Goal: Task Accomplishment & Management: Manage account settings

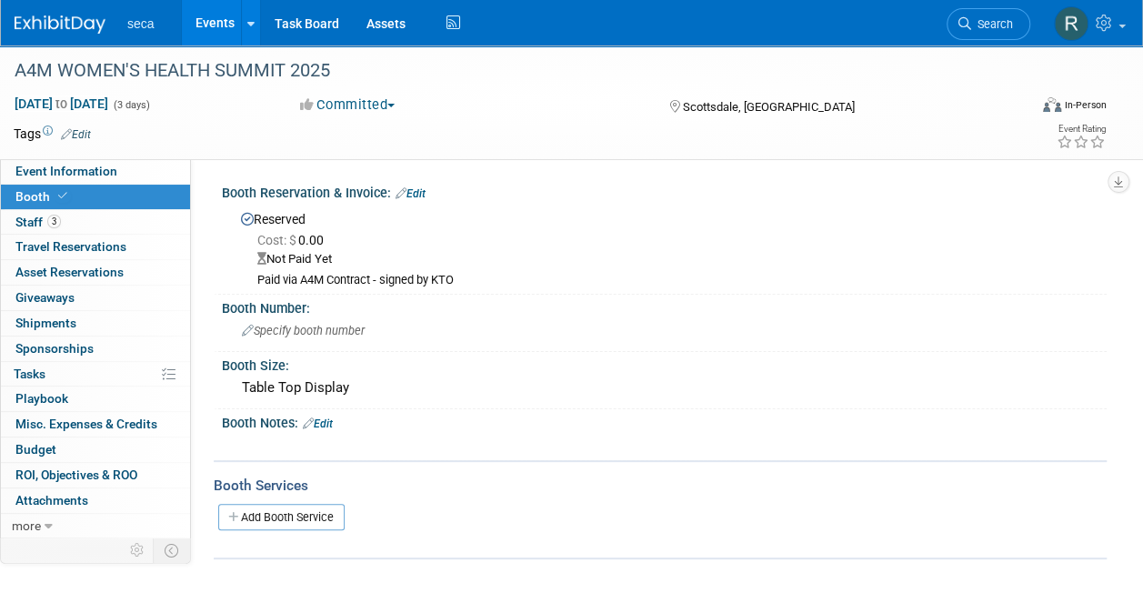
click at [220, 26] on link "Events" at bounding box center [215, 22] width 66 height 45
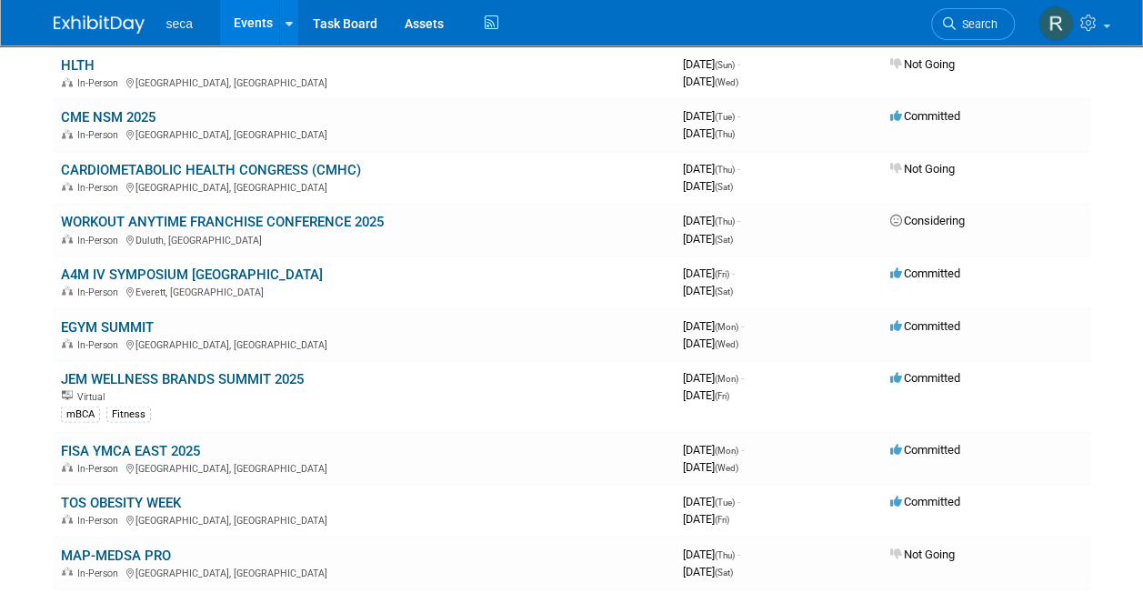
scroll to position [1465, 0]
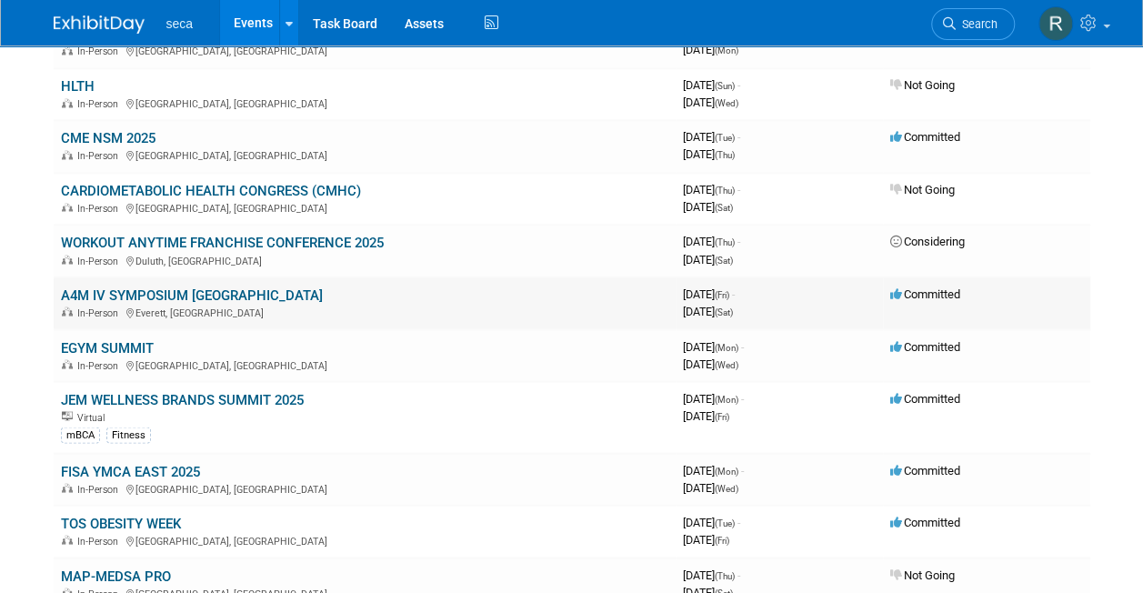
click at [197, 286] on link "A4M IV SYMPOSIUM [GEOGRAPHIC_DATA]" at bounding box center [192, 294] width 262 height 16
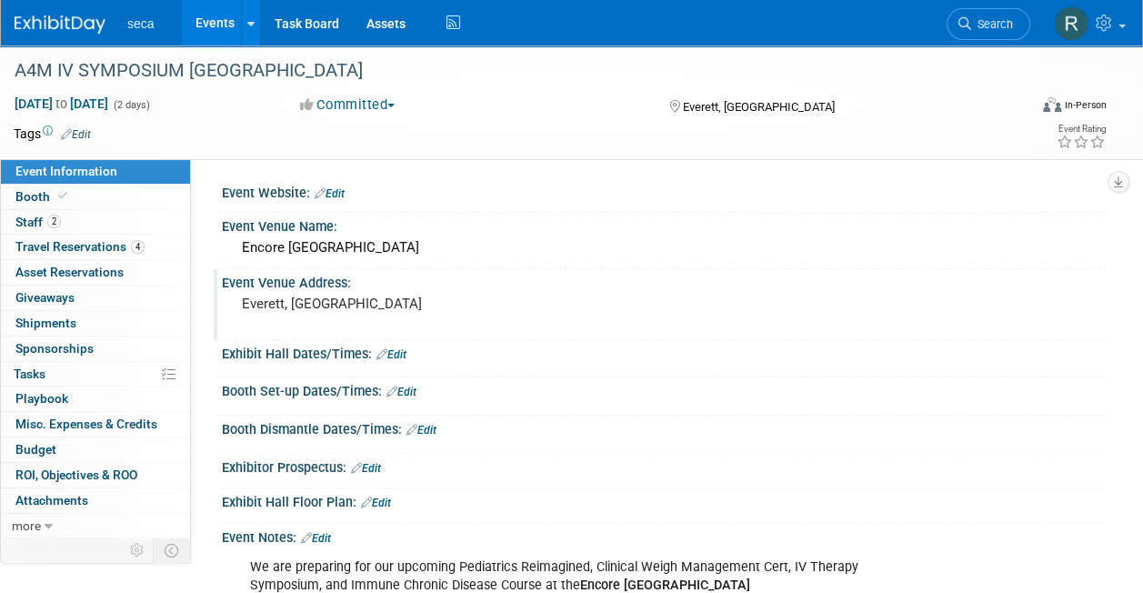
click at [242, 296] on pre "Everett, [GEOGRAPHIC_DATA]" at bounding box center [406, 303] width 328 height 16
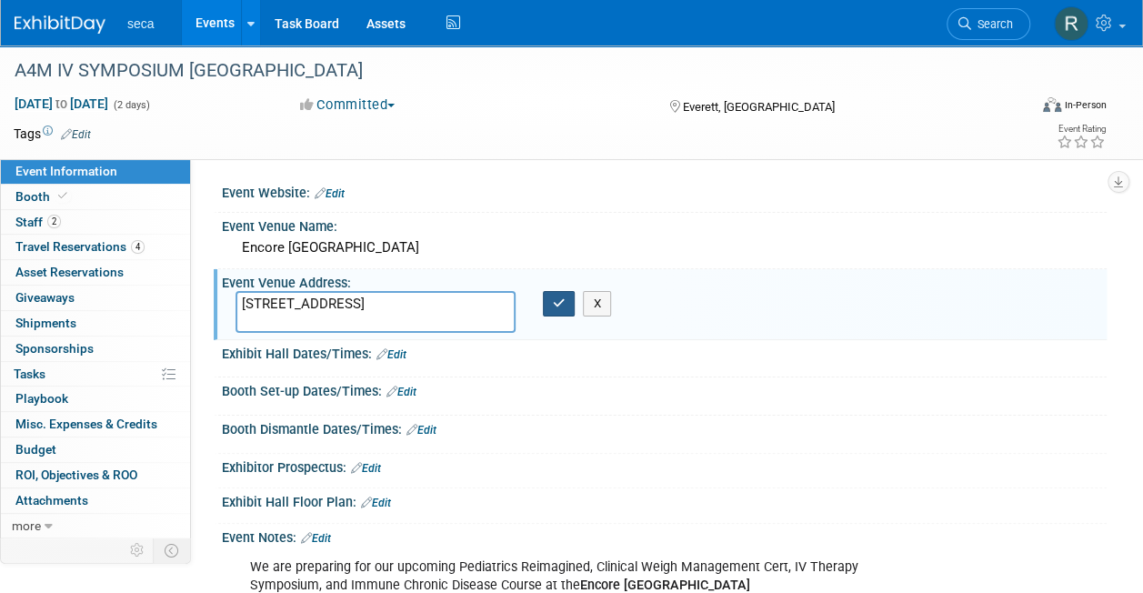
type textarea "1 Broadway Everett, MA 02149"
click at [561, 299] on icon "button" at bounding box center [559, 303] width 13 height 12
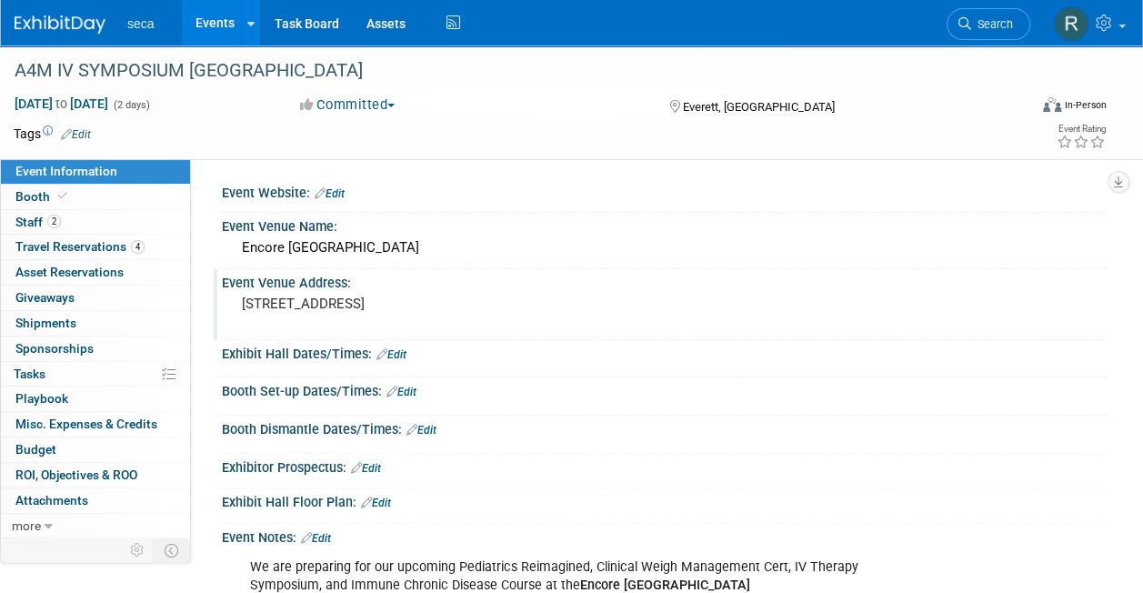
click at [230, 20] on link "Events" at bounding box center [215, 22] width 66 height 45
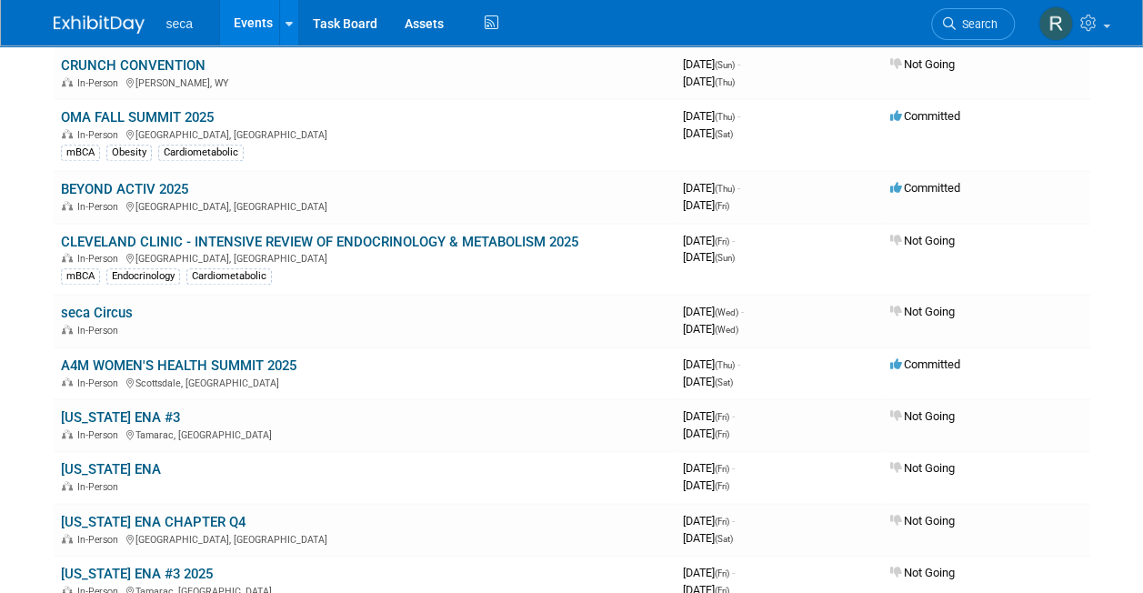
scroll to position [1025, 0]
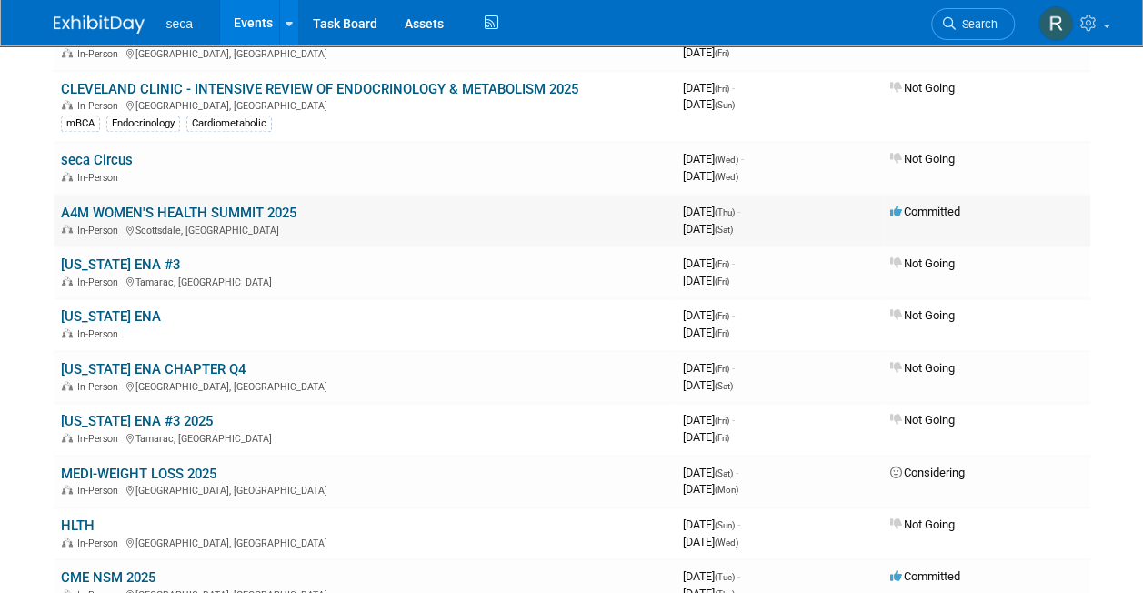
click at [230, 206] on link "A4M WOMEN'S HEALTH SUMMIT 2025" at bounding box center [178, 213] width 235 height 16
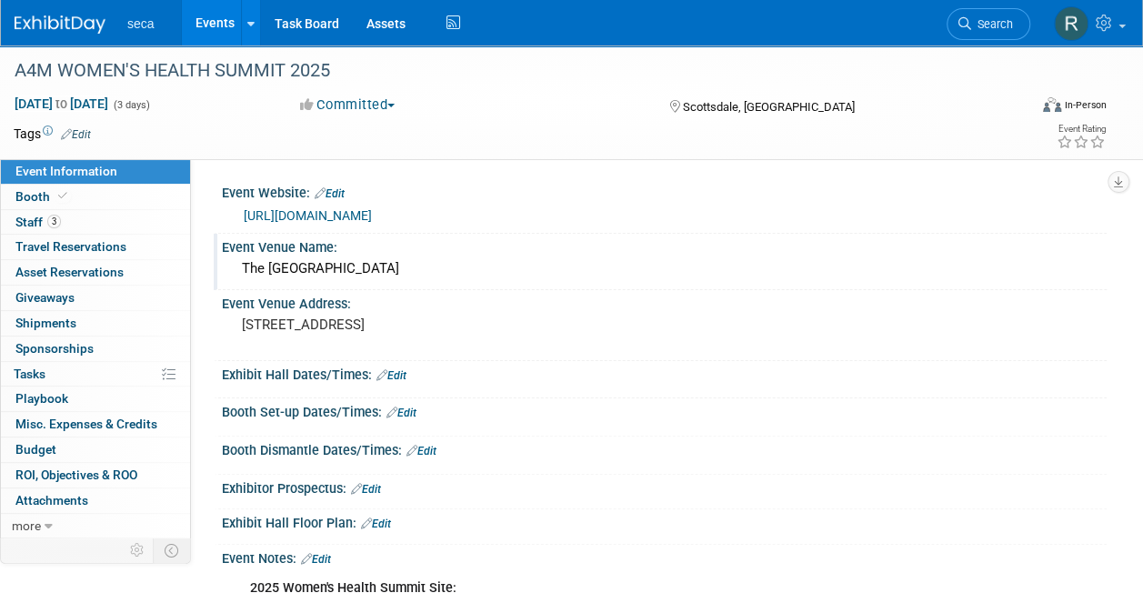
click at [498, 265] on div "The [GEOGRAPHIC_DATA]" at bounding box center [663, 269] width 857 height 28
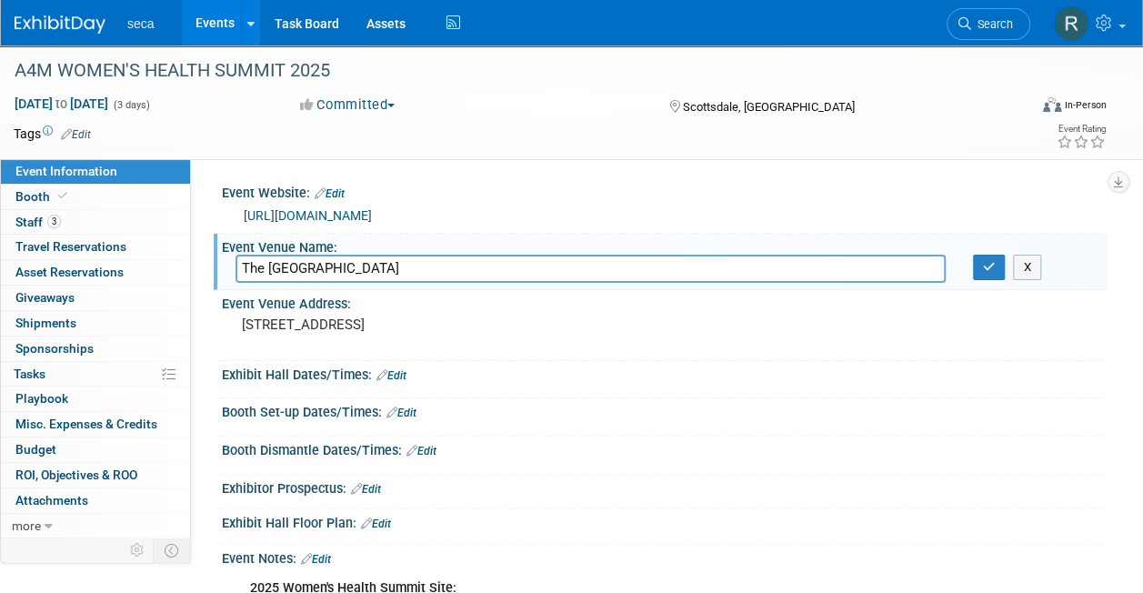
click at [498, 265] on input "The [GEOGRAPHIC_DATA]" at bounding box center [590, 269] width 710 height 28
type input "The [GEOGRAPHIC_DATA] | [GEOGRAPHIC_DATA]"
click at [415, 413] on link "Edit" at bounding box center [401, 412] width 30 height 13
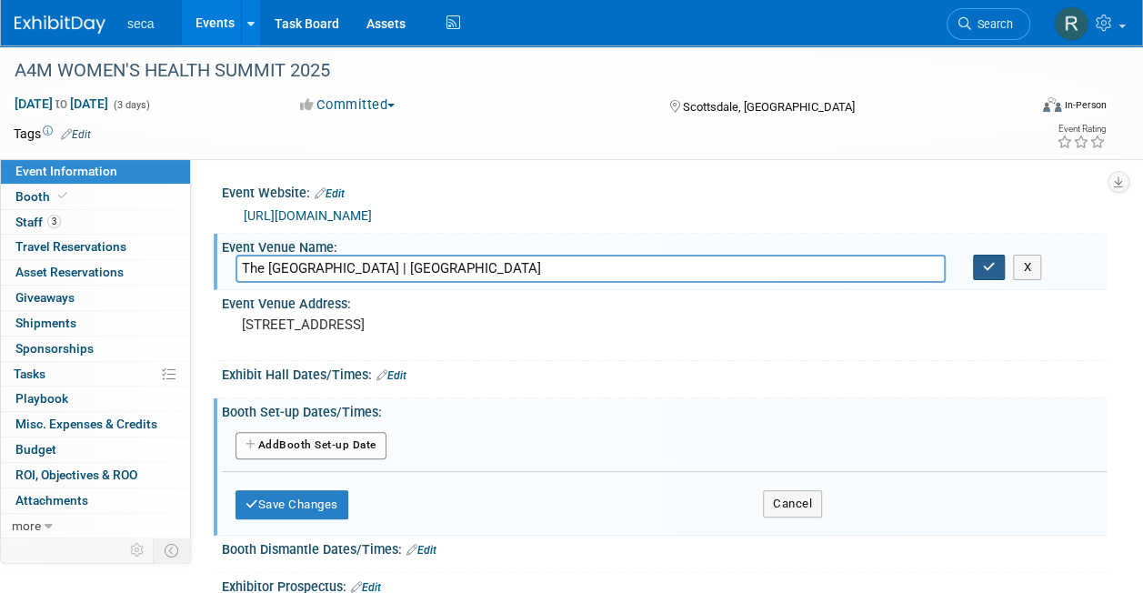
click at [989, 271] on icon "button" at bounding box center [989, 267] width 13 height 12
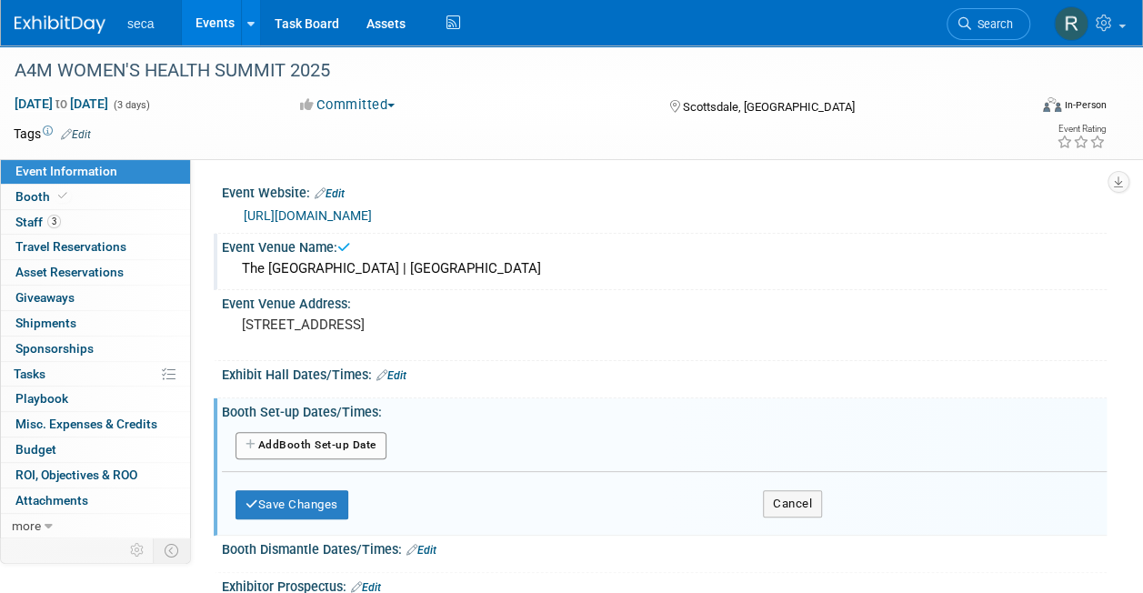
click at [327, 443] on button "Add Another Booth Set-up Date" at bounding box center [310, 445] width 151 height 27
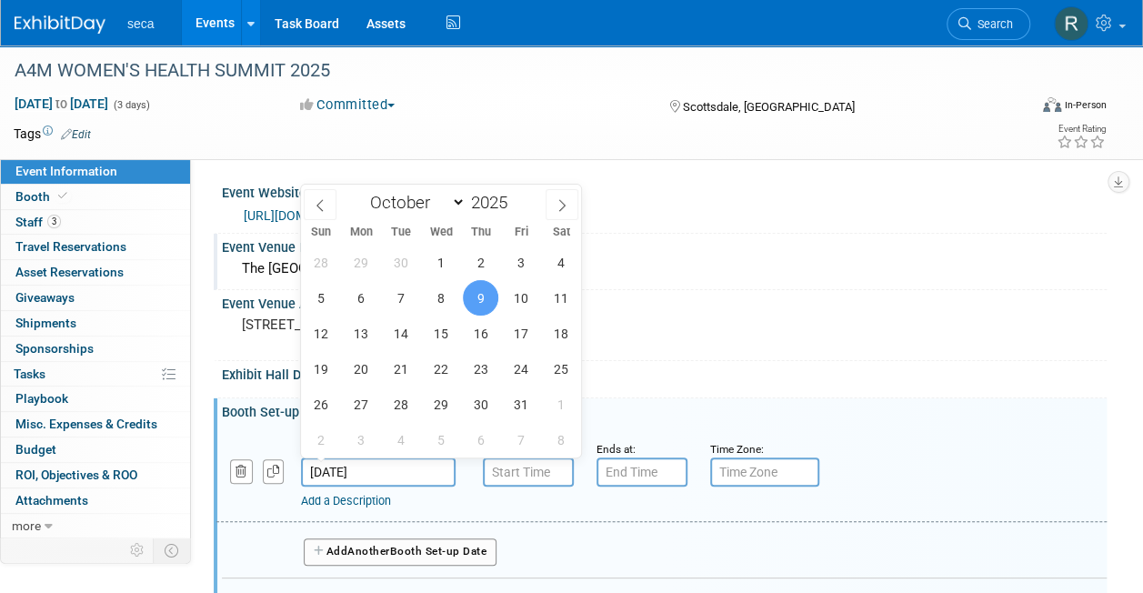
click at [344, 465] on input "[DATE]" at bounding box center [378, 471] width 155 height 29
click at [435, 293] on span "8" at bounding box center [440, 297] width 35 height 35
type input "[DATE]"
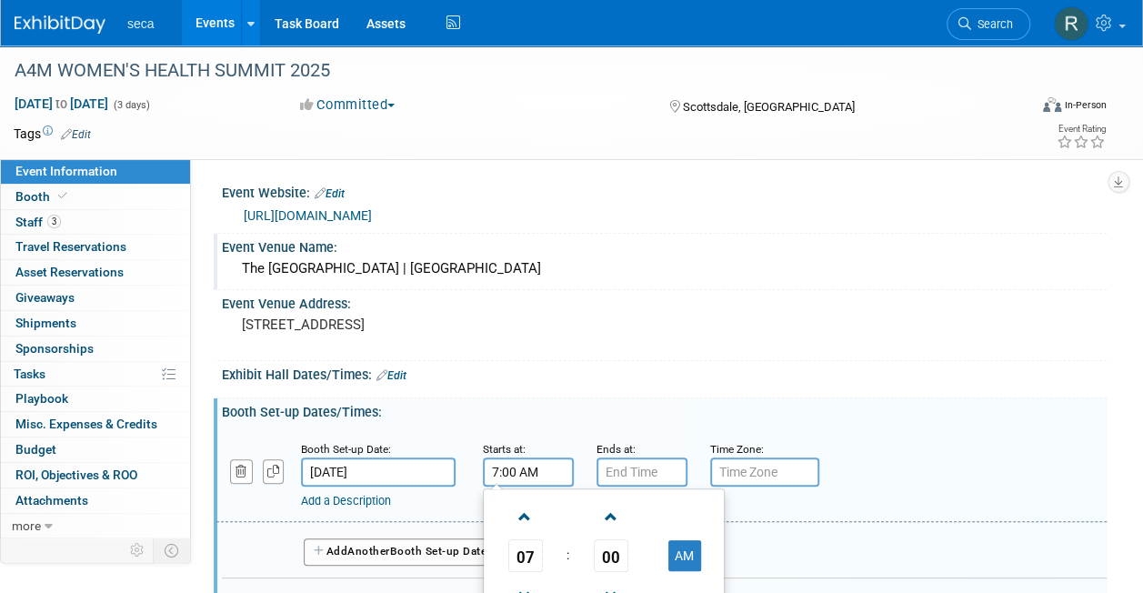
click at [514, 469] on input "7:00 AM" at bounding box center [528, 471] width 91 height 29
click at [530, 547] on span "07" at bounding box center [525, 555] width 35 height 33
click at [638, 564] on td "06" at bounding box center [633, 566] width 58 height 49
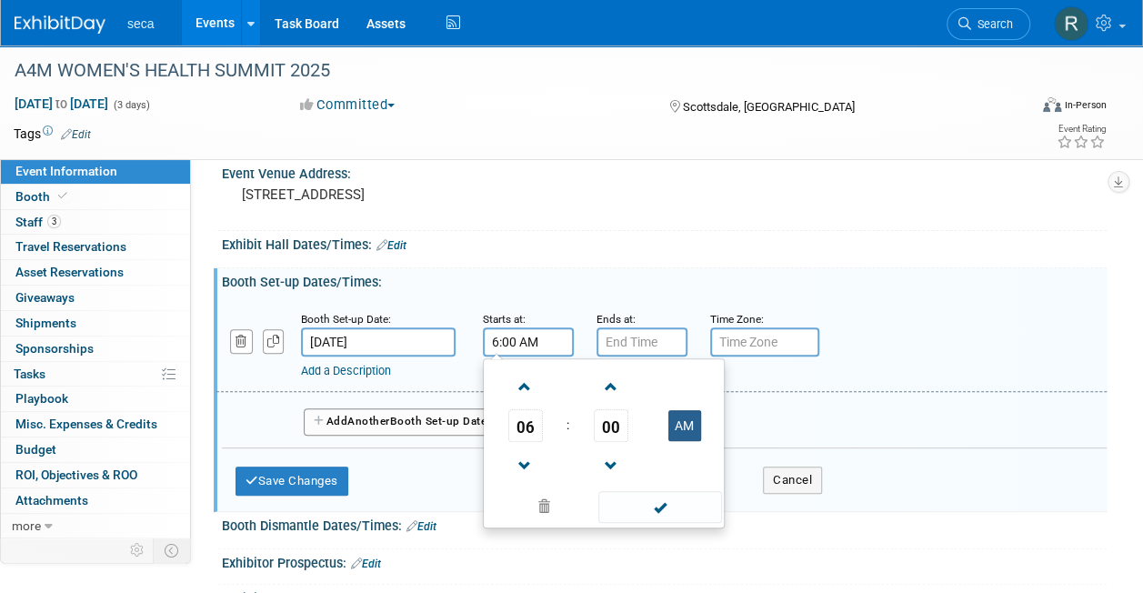
scroll to position [131, 0]
click at [684, 425] on button "AM" at bounding box center [684, 424] width 33 height 31
type input "6:00 PM"
click at [656, 344] on input "7:00 PM" at bounding box center [641, 340] width 91 height 29
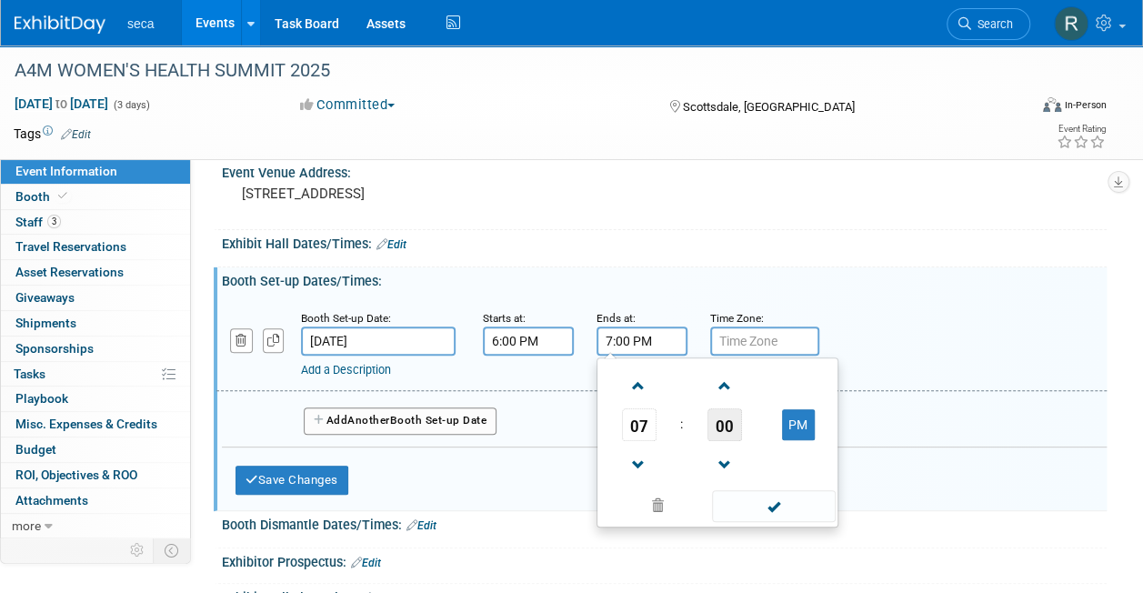
click at [721, 431] on span "00" at bounding box center [724, 424] width 35 height 33
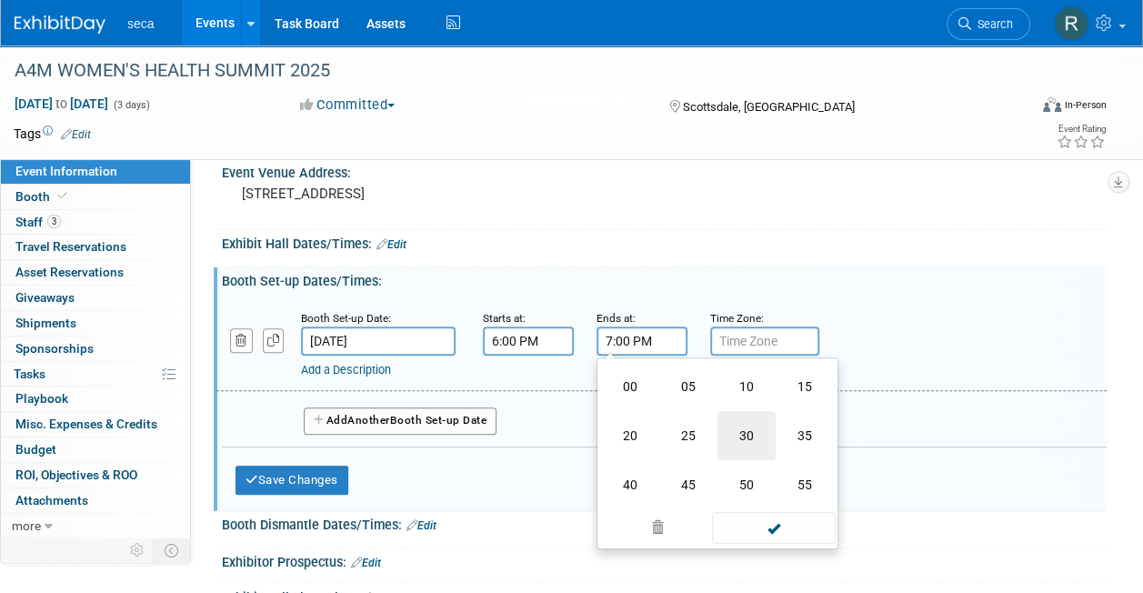
click at [737, 431] on td "30" at bounding box center [746, 435] width 58 height 49
type input "7:30 PM"
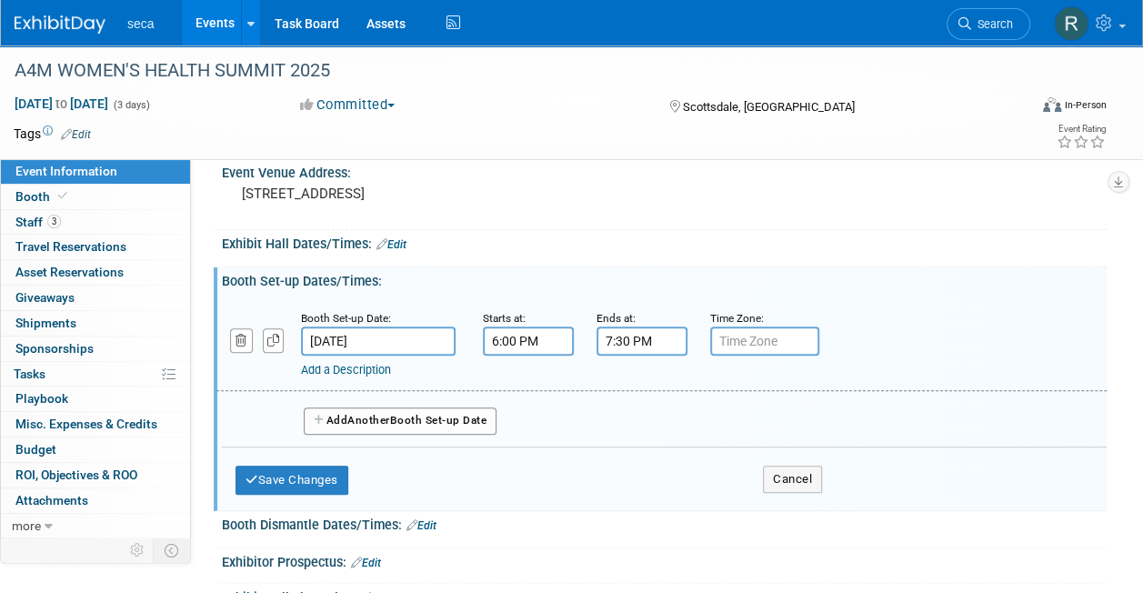
click at [715, 275] on div "Booth Set-up Dates/Times: Edit" at bounding box center [664, 278] width 885 height 23
click at [315, 467] on button "Save Changes" at bounding box center [291, 479] width 113 height 29
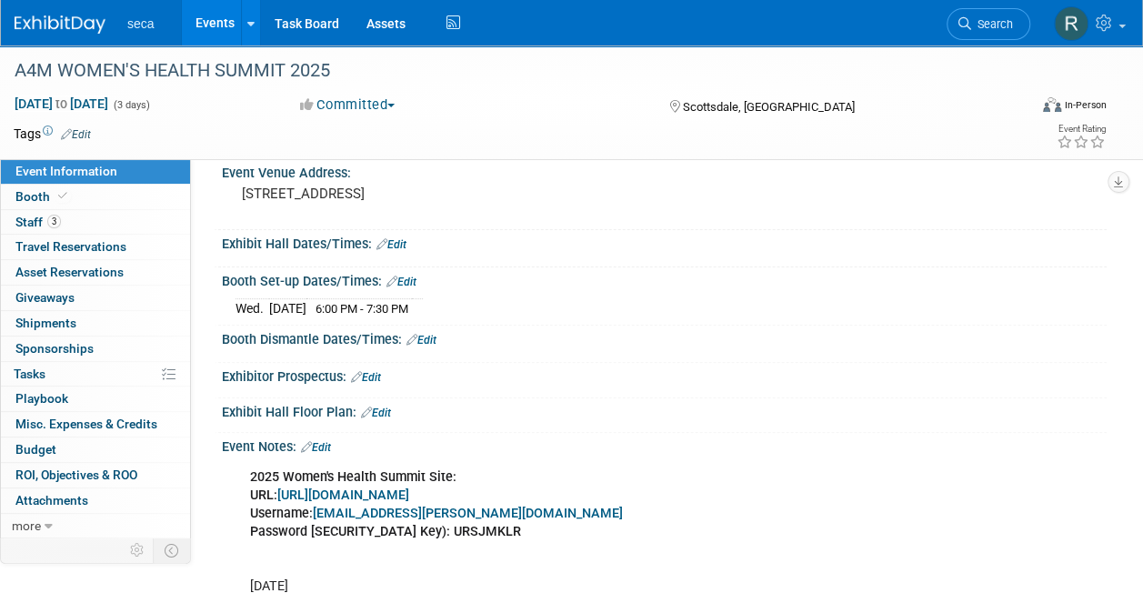
click at [430, 338] on link "Edit" at bounding box center [421, 340] width 30 height 13
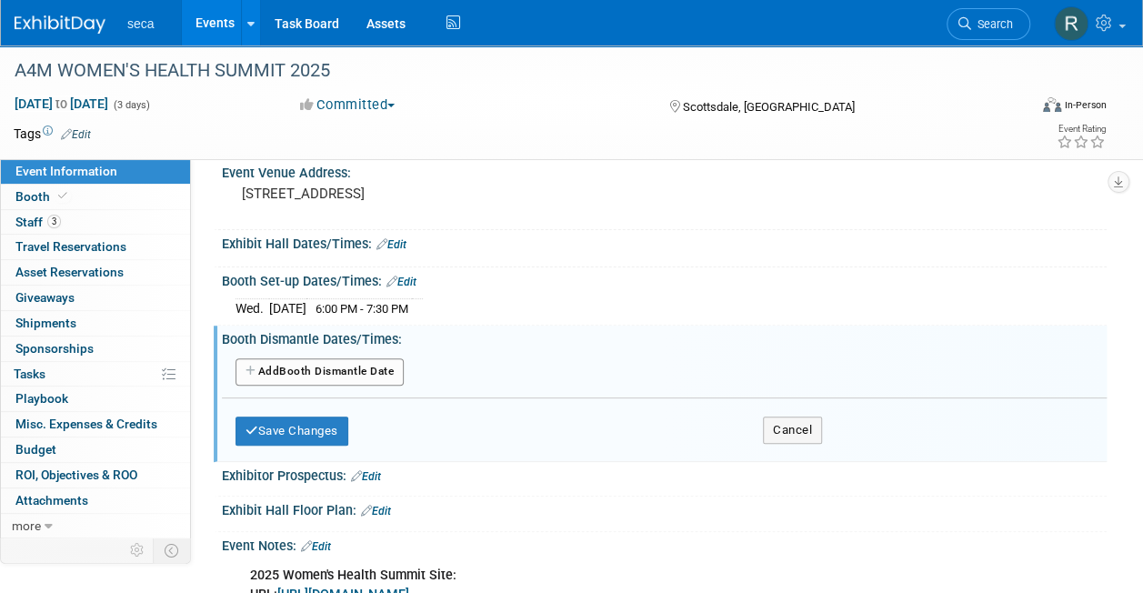
click at [339, 374] on button "Add Another Booth Dismantle Date" at bounding box center [319, 371] width 168 height 27
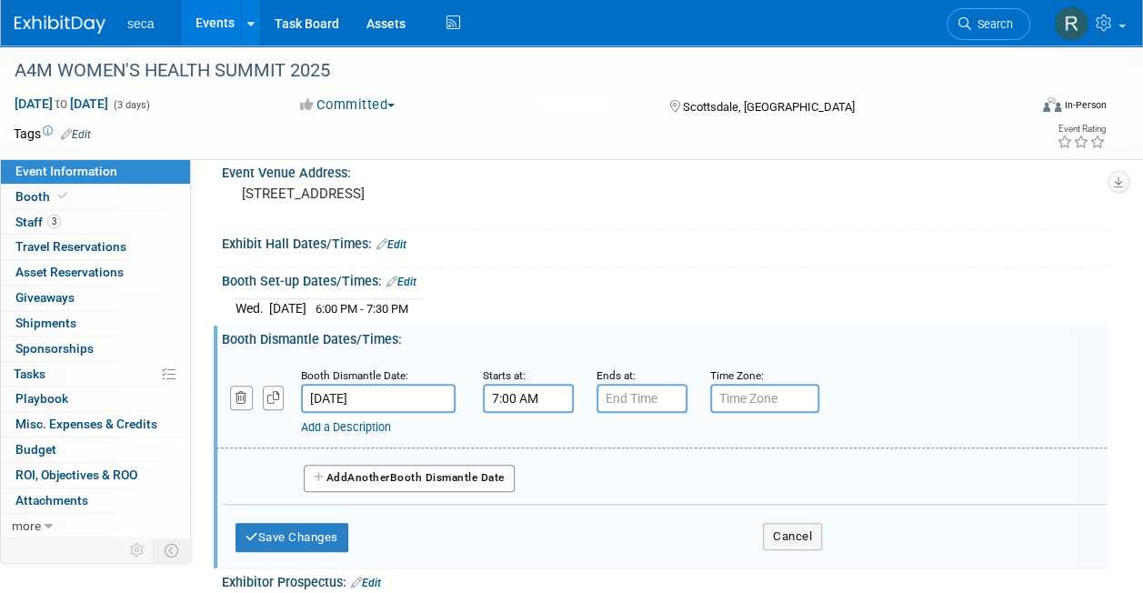
click at [555, 390] on input "7:00 AM" at bounding box center [528, 398] width 91 height 29
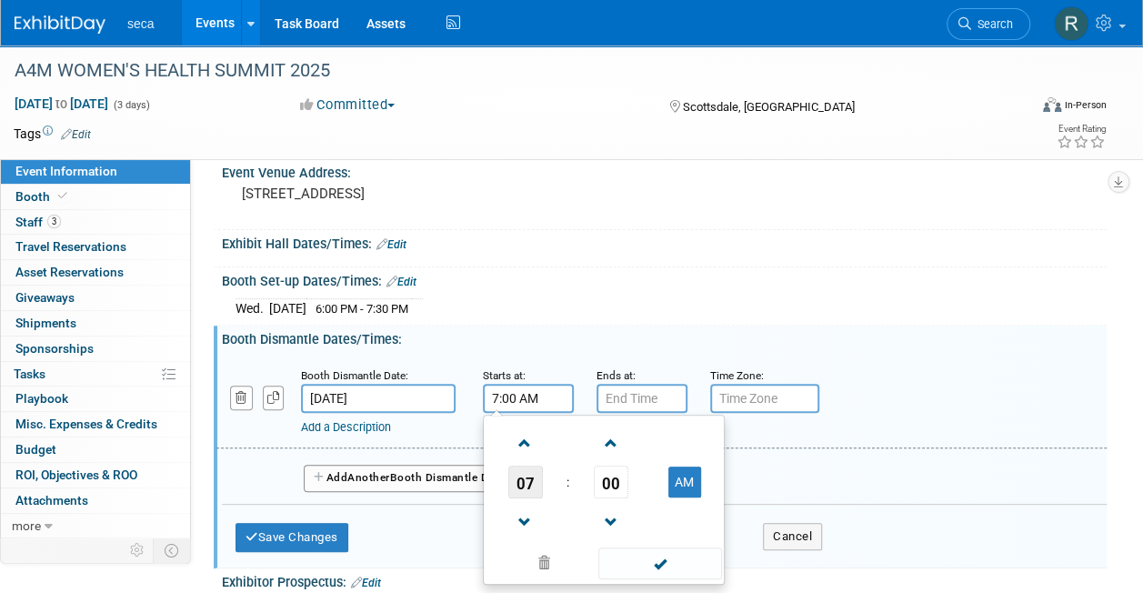
click at [524, 480] on span "07" at bounding box center [525, 481] width 35 height 33
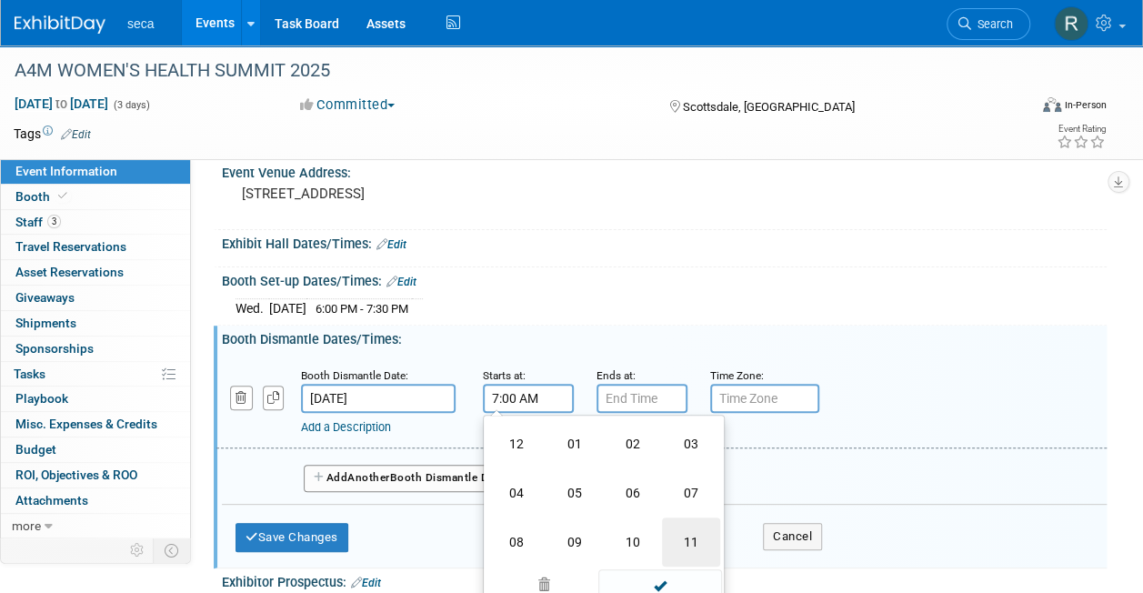
click at [693, 532] on td "11" at bounding box center [691, 541] width 58 height 49
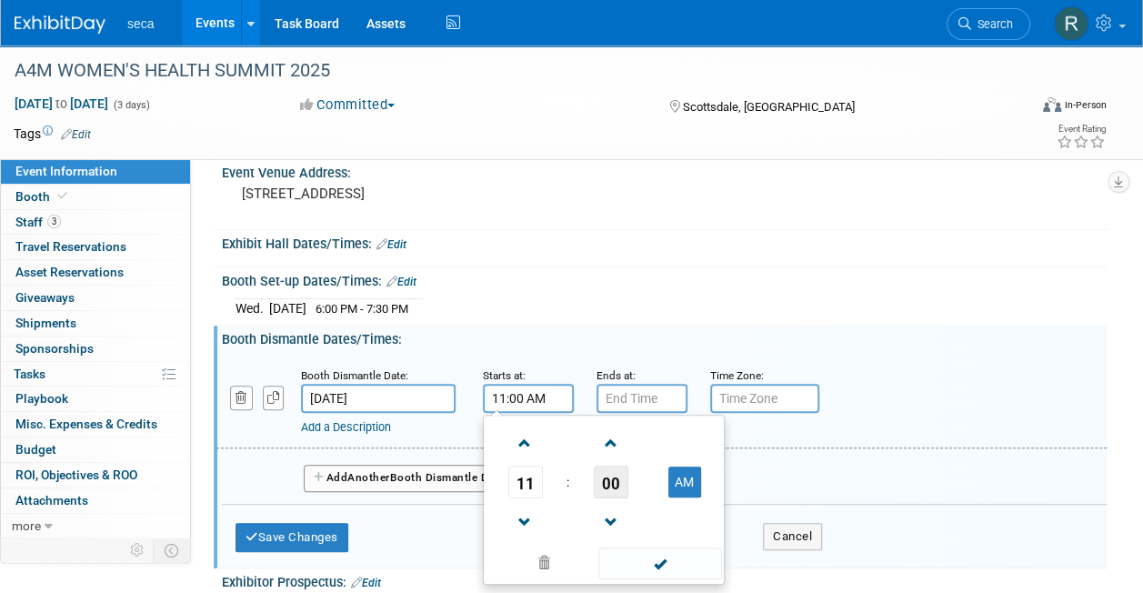
click at [613, 480] on span "00" at bounding box center [611, 481] width 35 height 33
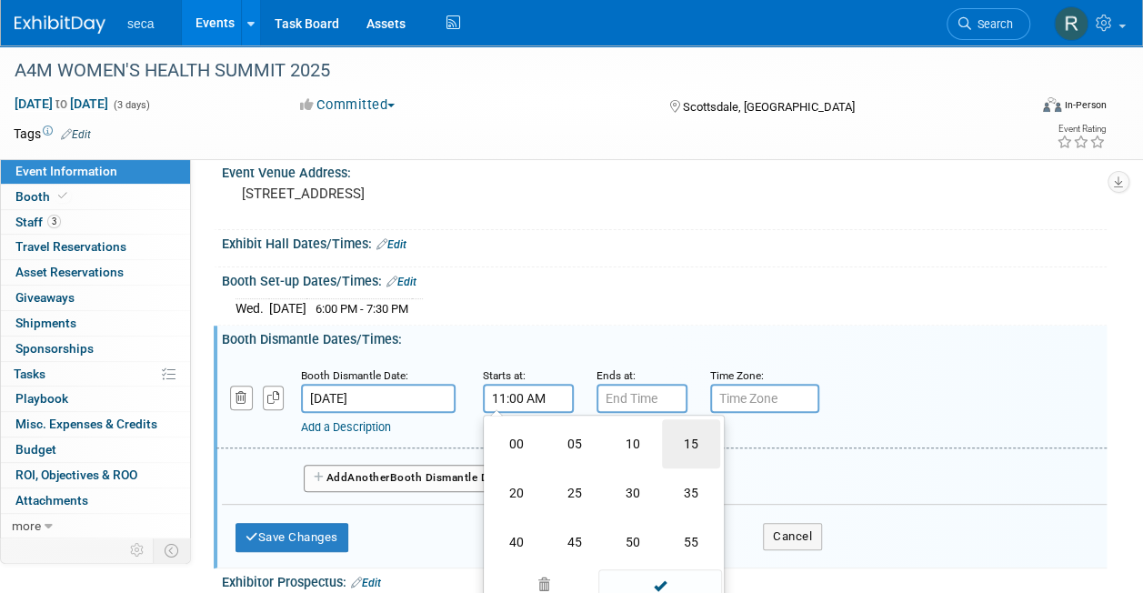
click at [689, 447] on td "15" at bounding box center [691, 443] width 58 height 49
type input "11:15 AM"
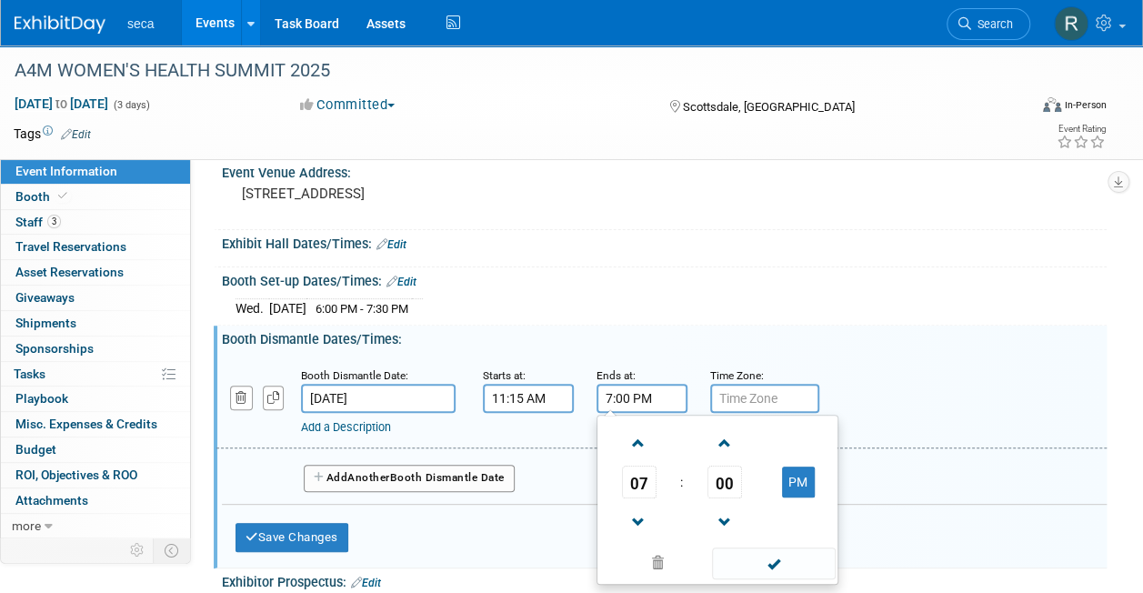
click at [642, 404] on input "7:00 PM" at bounding box center [641, 398] width 91 height 29
click at [644, 472] on span "07" at bounding box center [639, 481] width 35 height 33
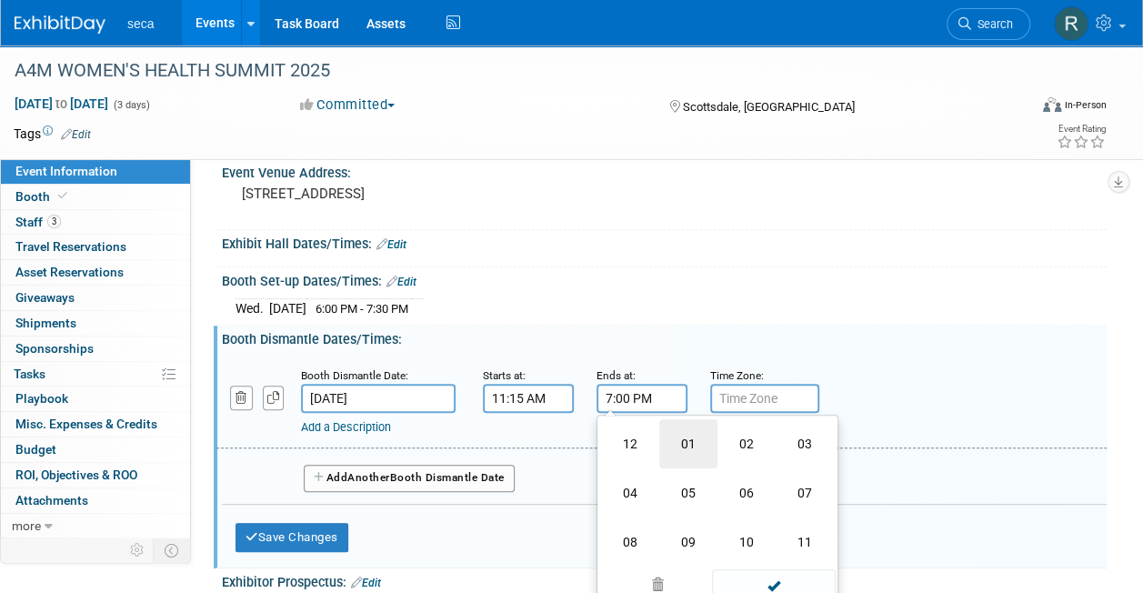
click at [705, 438] on td "01" at bounding box center [688, 443] width 58 height 49
type input "1:00 PM"
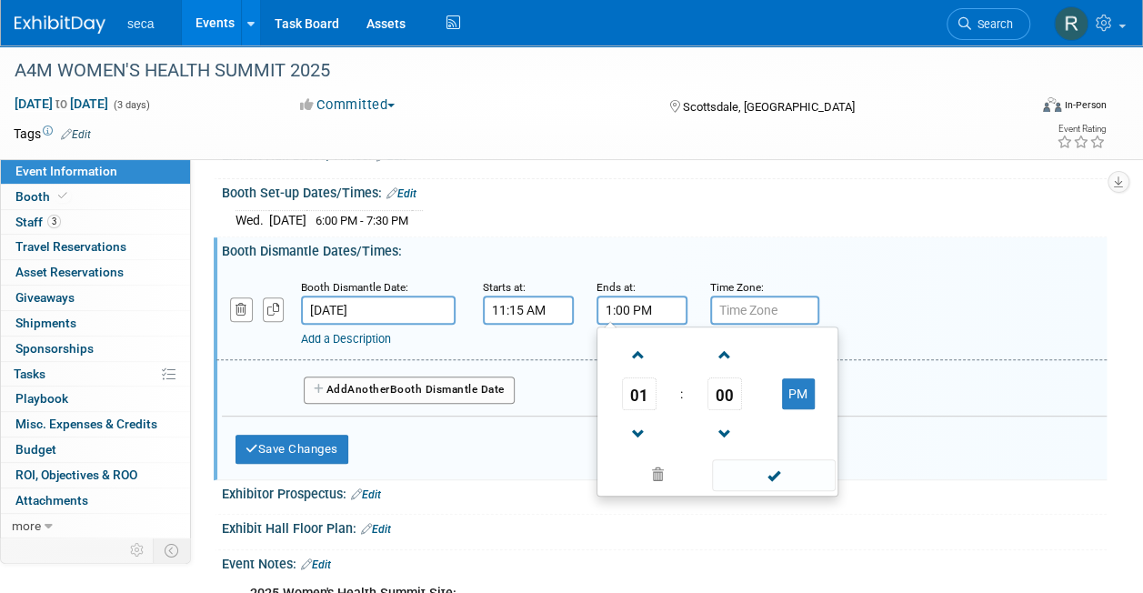
scroll to position [225, 0]
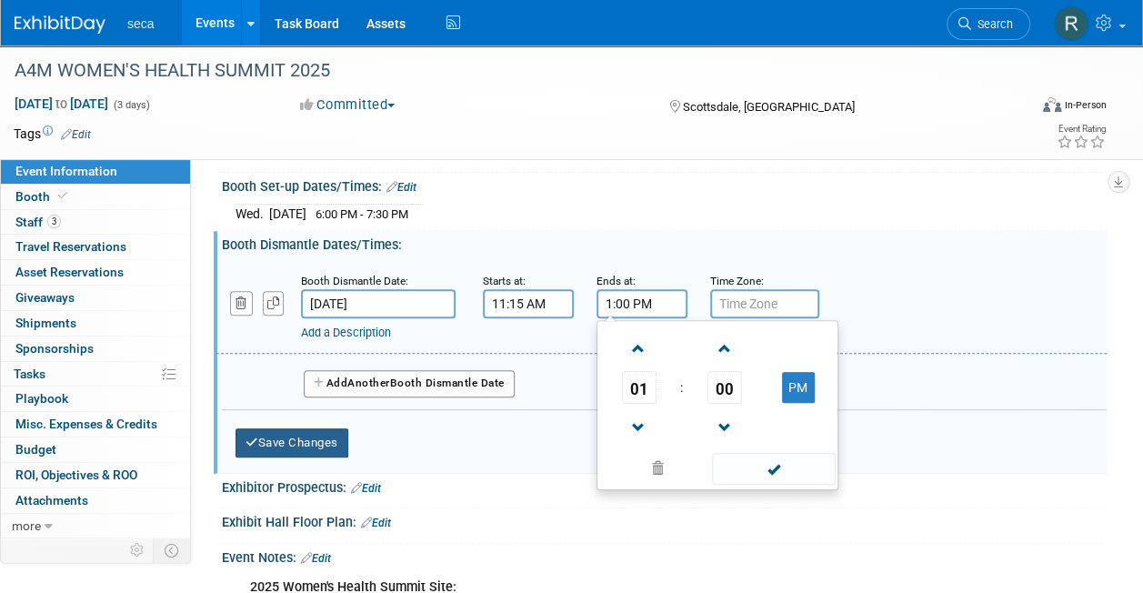
click at [311, 433] on button "Save Changes" at bounding box center [291, 442] width 113 height 29
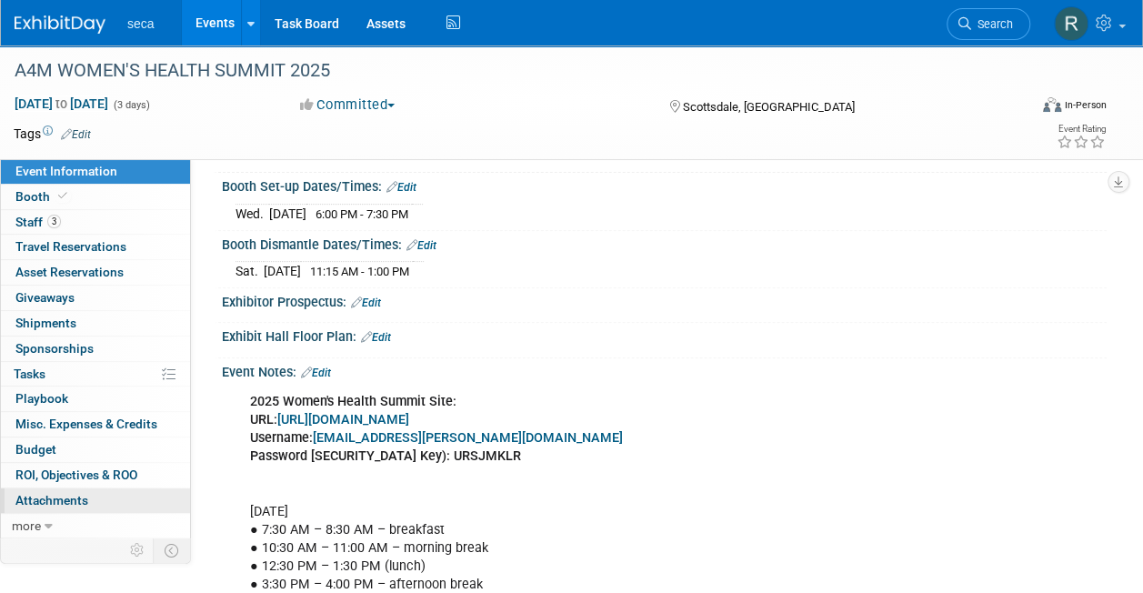
click at [106, 489] on link "0 Attachments 0" at bounding box center [95, 500] width 189 height 25
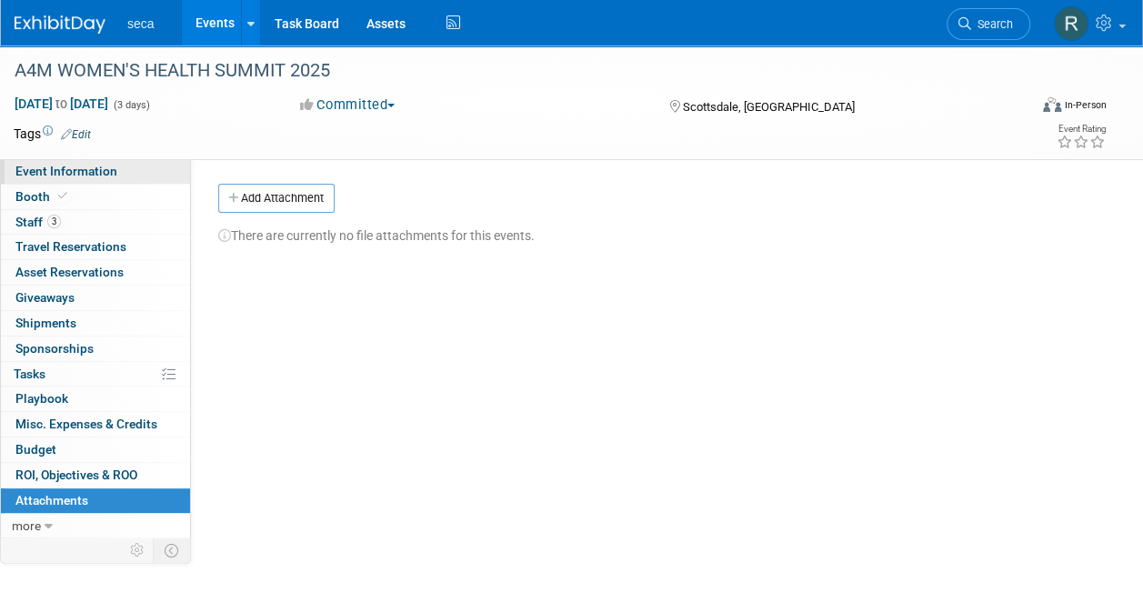
click at [97, 174] on span "Event Information" at bounding box center [66, 171] width 102 height 15
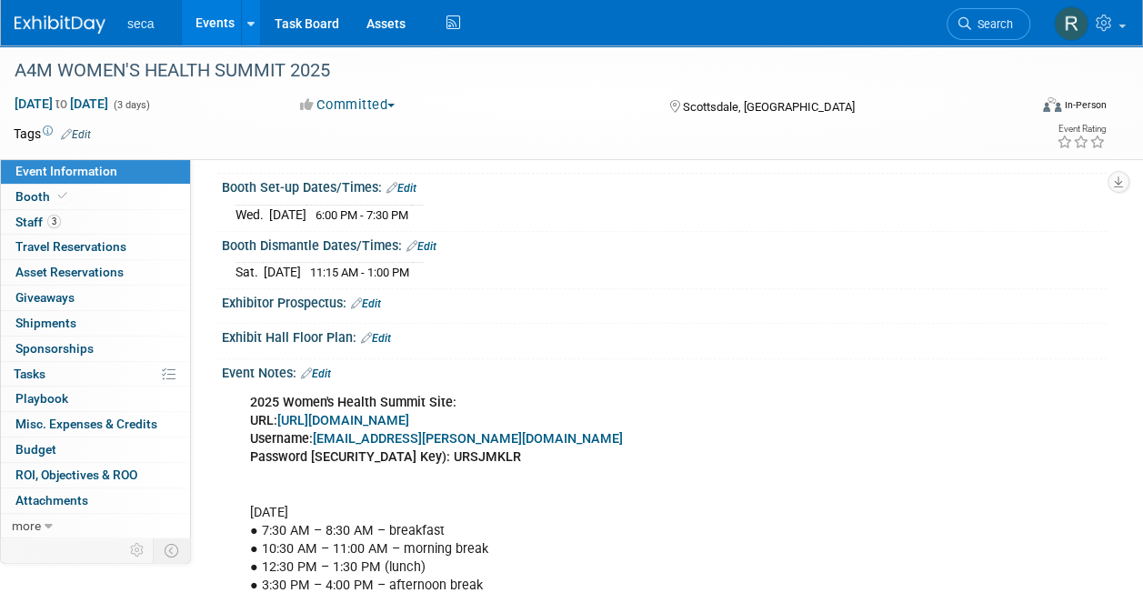
scroll to position [123, 0]
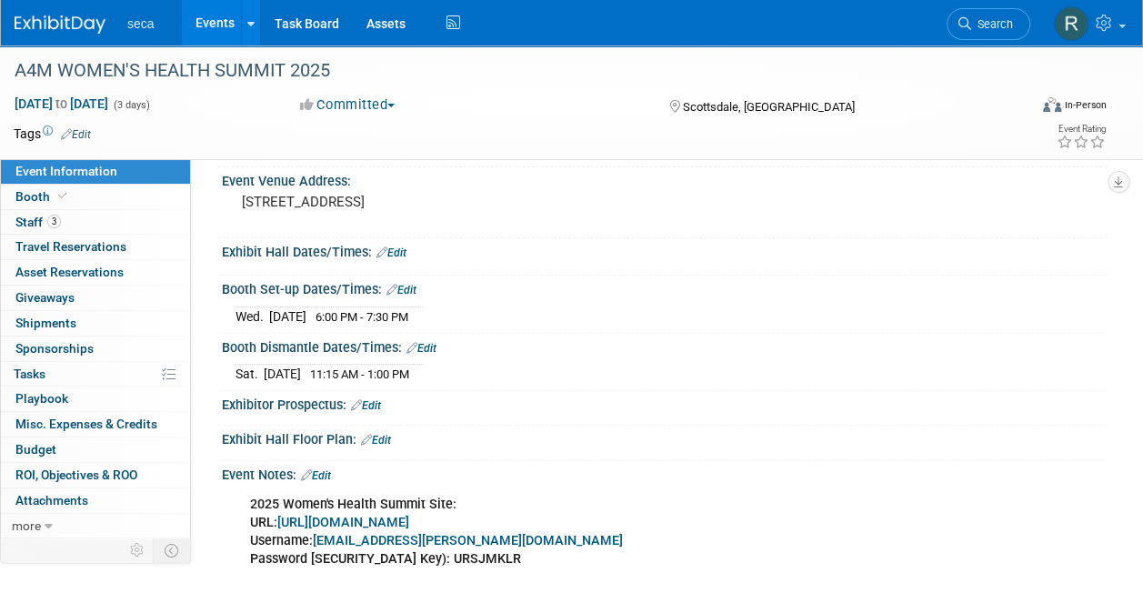
click at [399, 252] on link "Edit" at bounding box center [391, 252] width 30 height 13
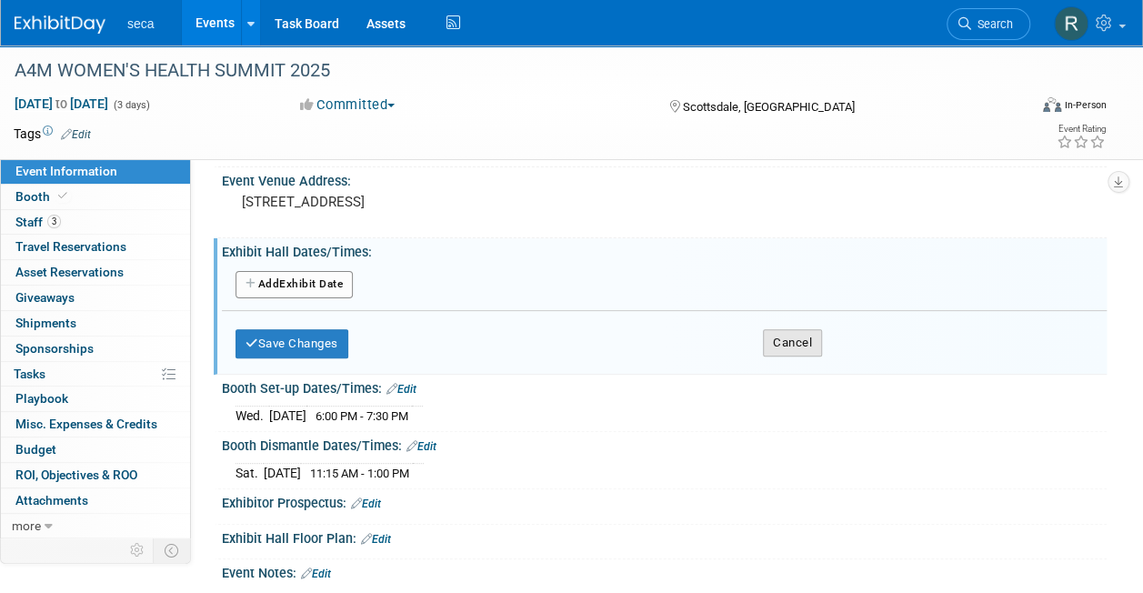
click at [779, 342] on button "Cancel" at bounding box center [792, 342] width 59 height 27
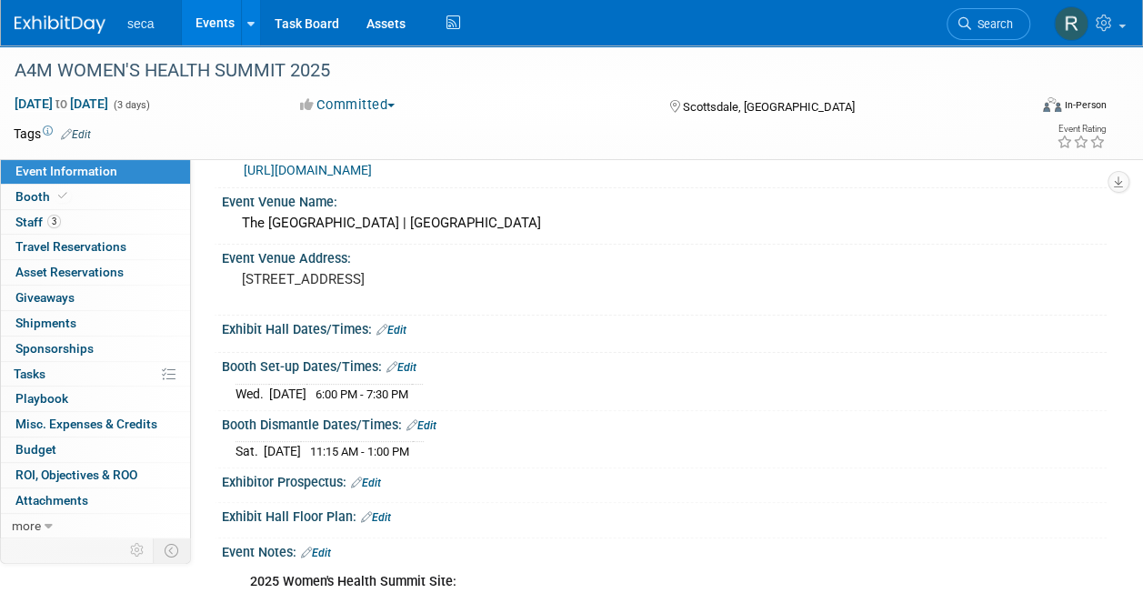
scroll to position [0, 0]
